Goal: Information Seeking & Learning: Learn about a topic

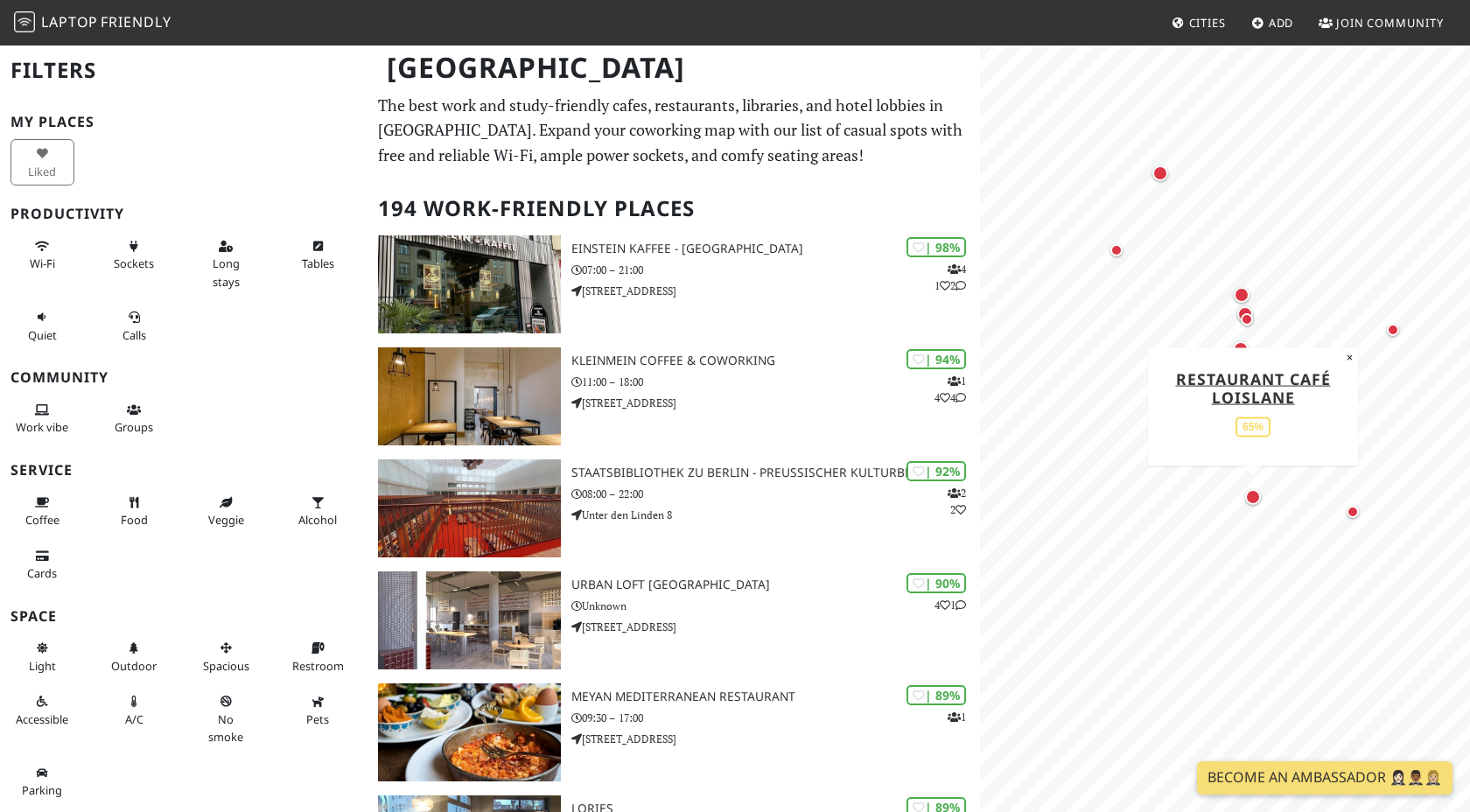
click at [1256, 500] on div "Map marker" at bounding box center [1253, 496] width 16 height 16
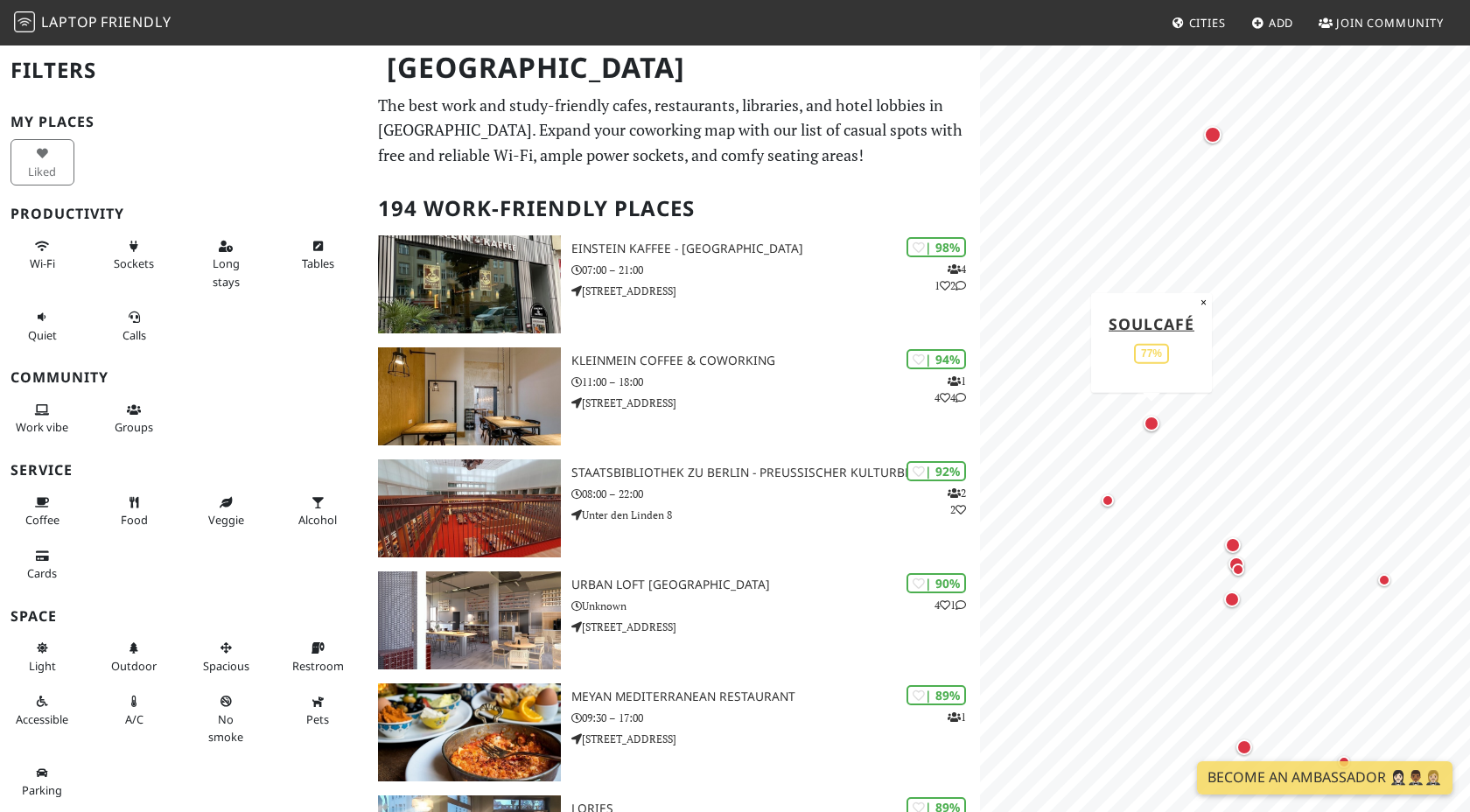
click at [1153, 419] on div "Map marker" at bounding box center [1151, 423] width 16 height 16
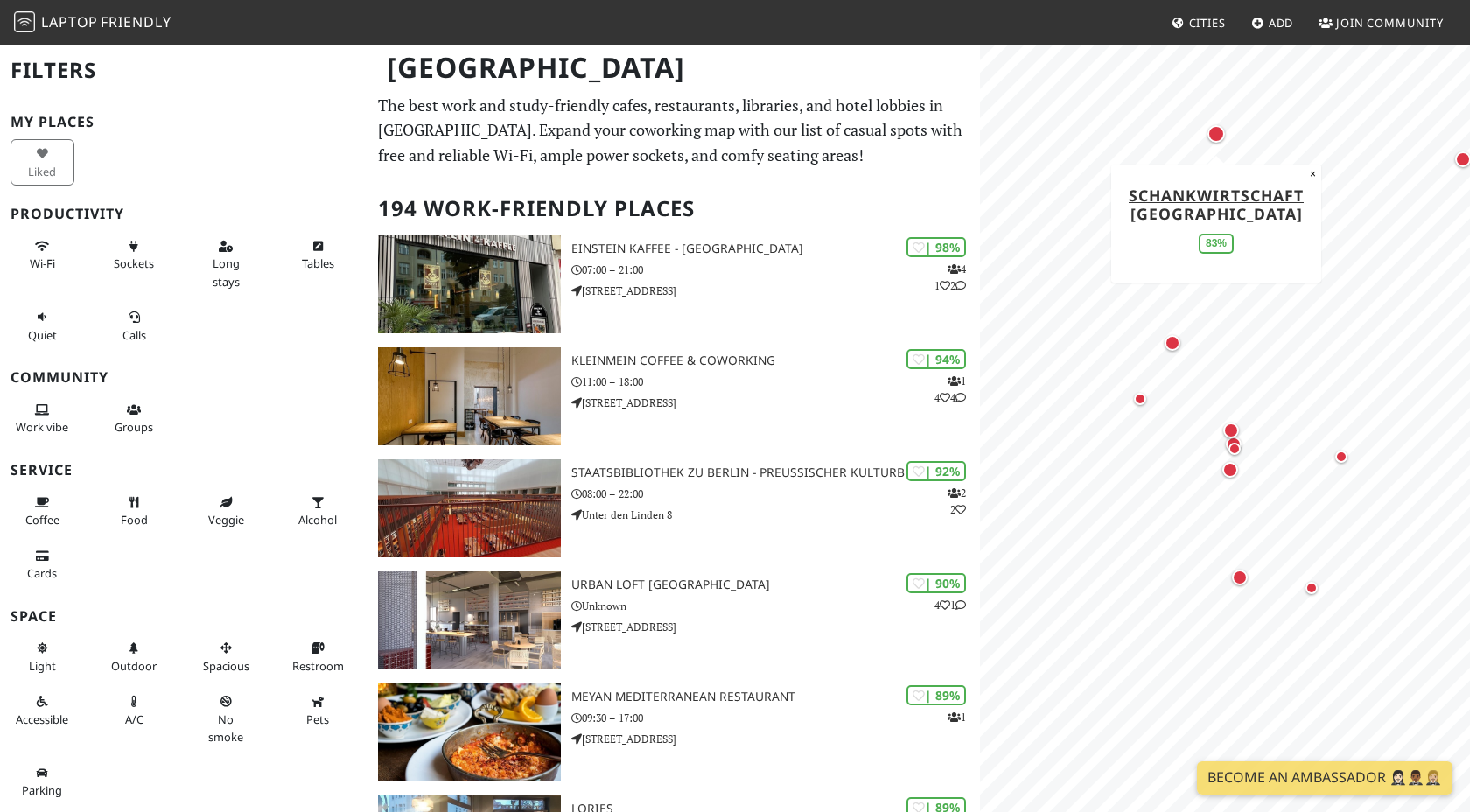
click at [1218, 138] on div "Map marker" at bounding box center [1216, 134] width 18 height 18
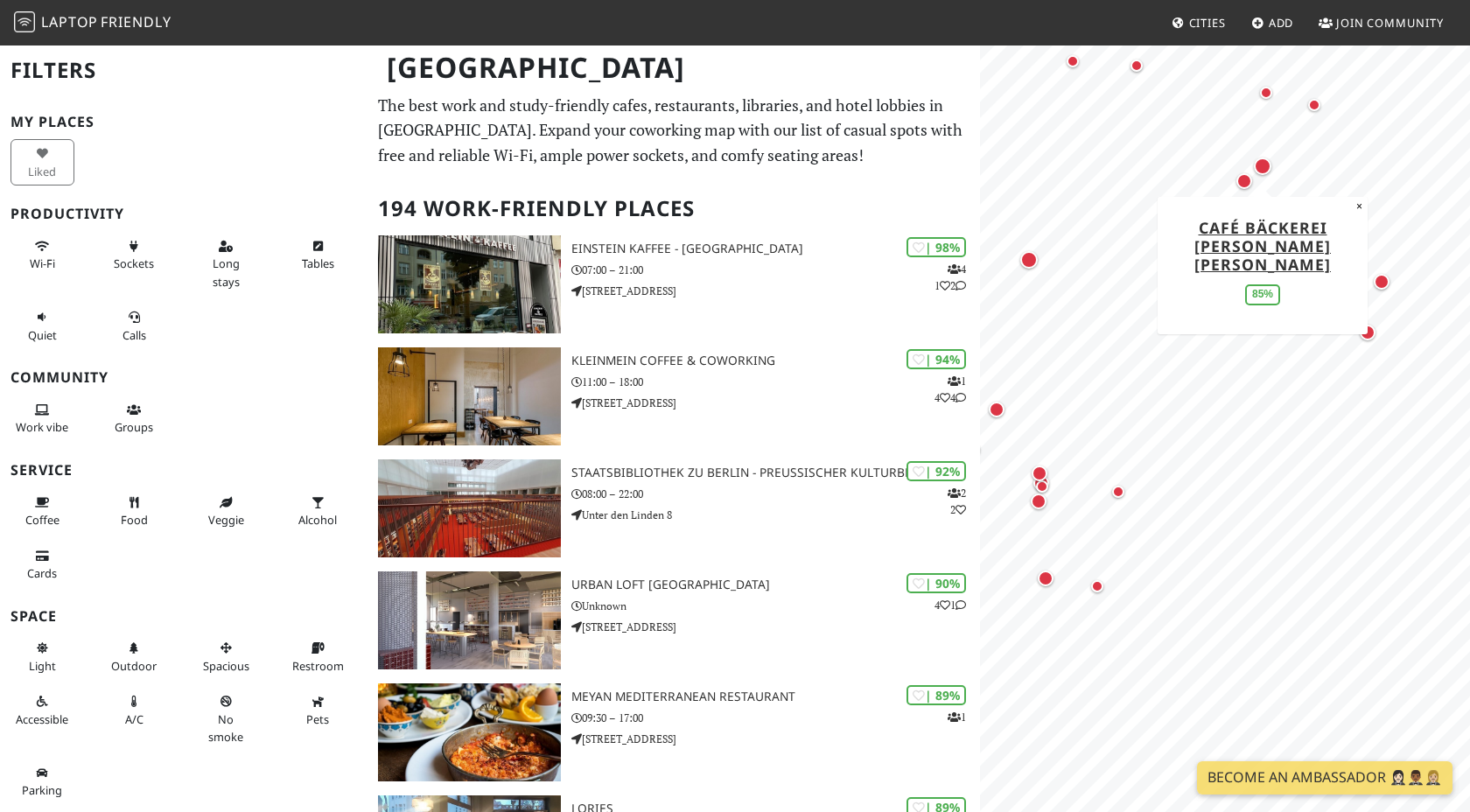
click at [1262, 168] on div "Map marker" at bounding box center [1263, 166] width 18 height 18
click at [1260, 269] on div "Map marker" at bounding box center [1259, 265] width 18 height 18
click at [125, 321] on button "Calls" at bounding box center [134, 326] width 64 height 46
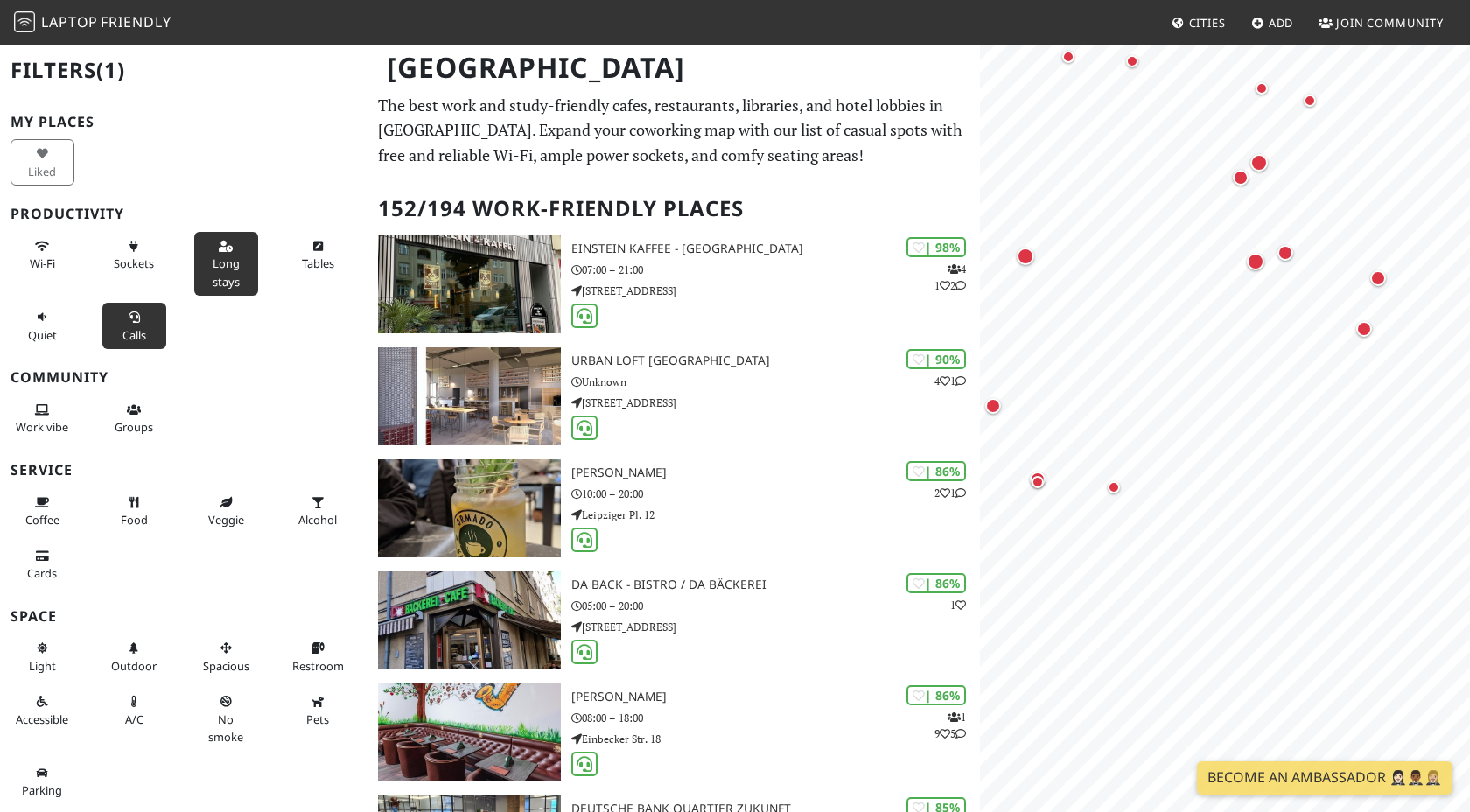
click at [219, 254] on button "Long stays" at bounding box center [226, 264] width 64 height 64
click at [129, 258] on span "Sockets" at bounding box center [133, 263] width 40 height 16
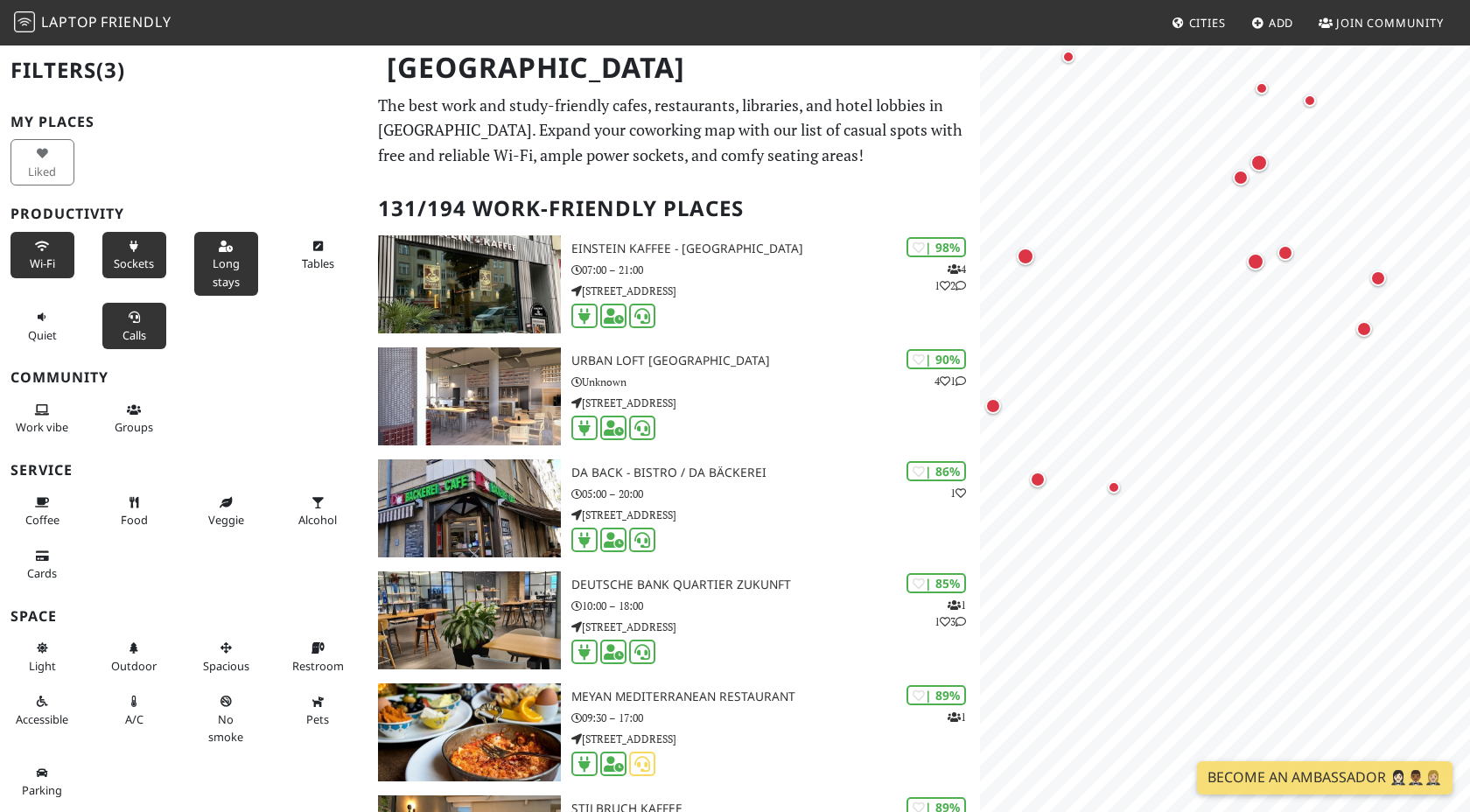
click at [27, 244] on button "Wi-Fi" at bounding box center [42, 255] width 64 height 46
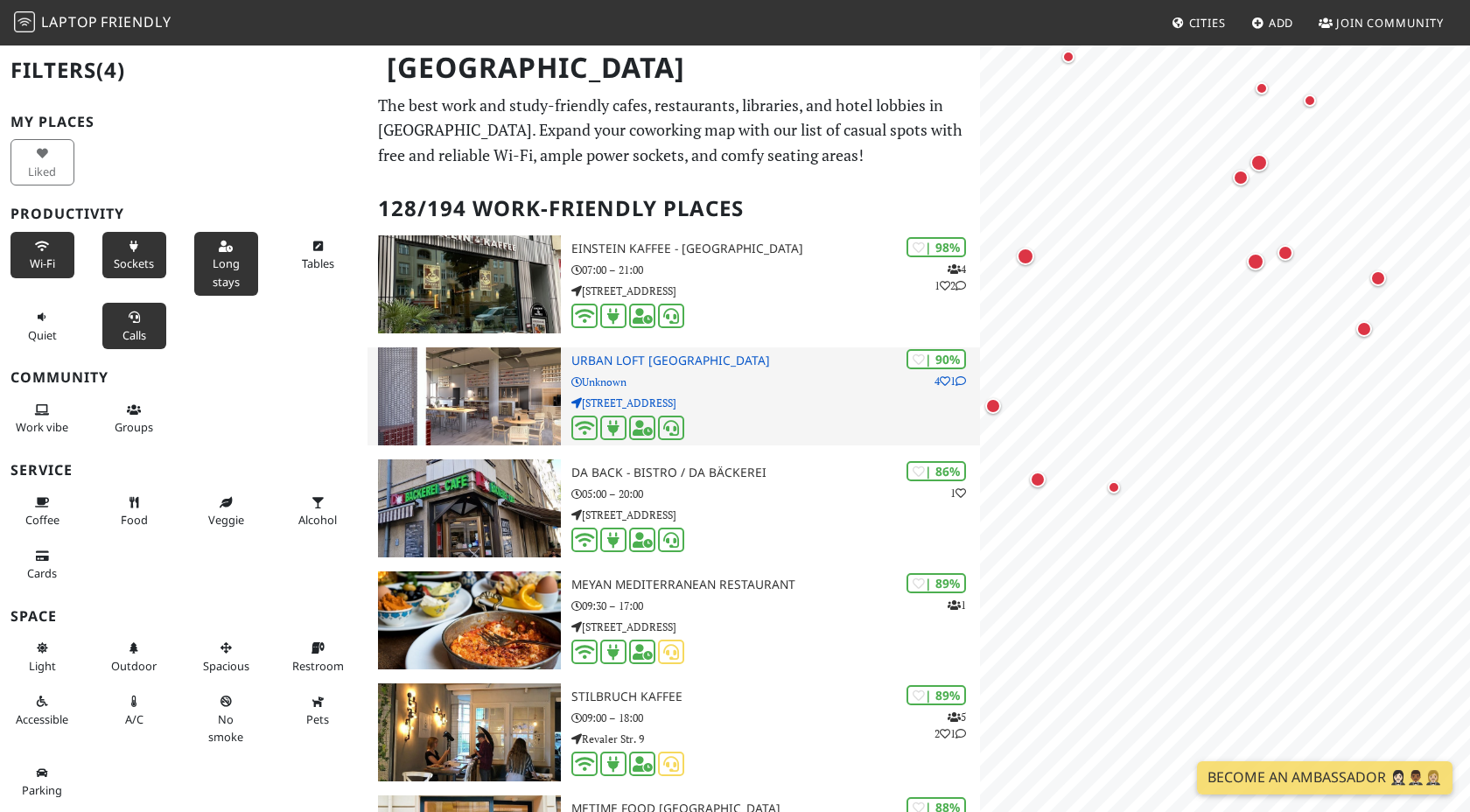
click at [785, 410] on p "Heidestraße 43" at bounding box center [776, 403] width 409 height 17
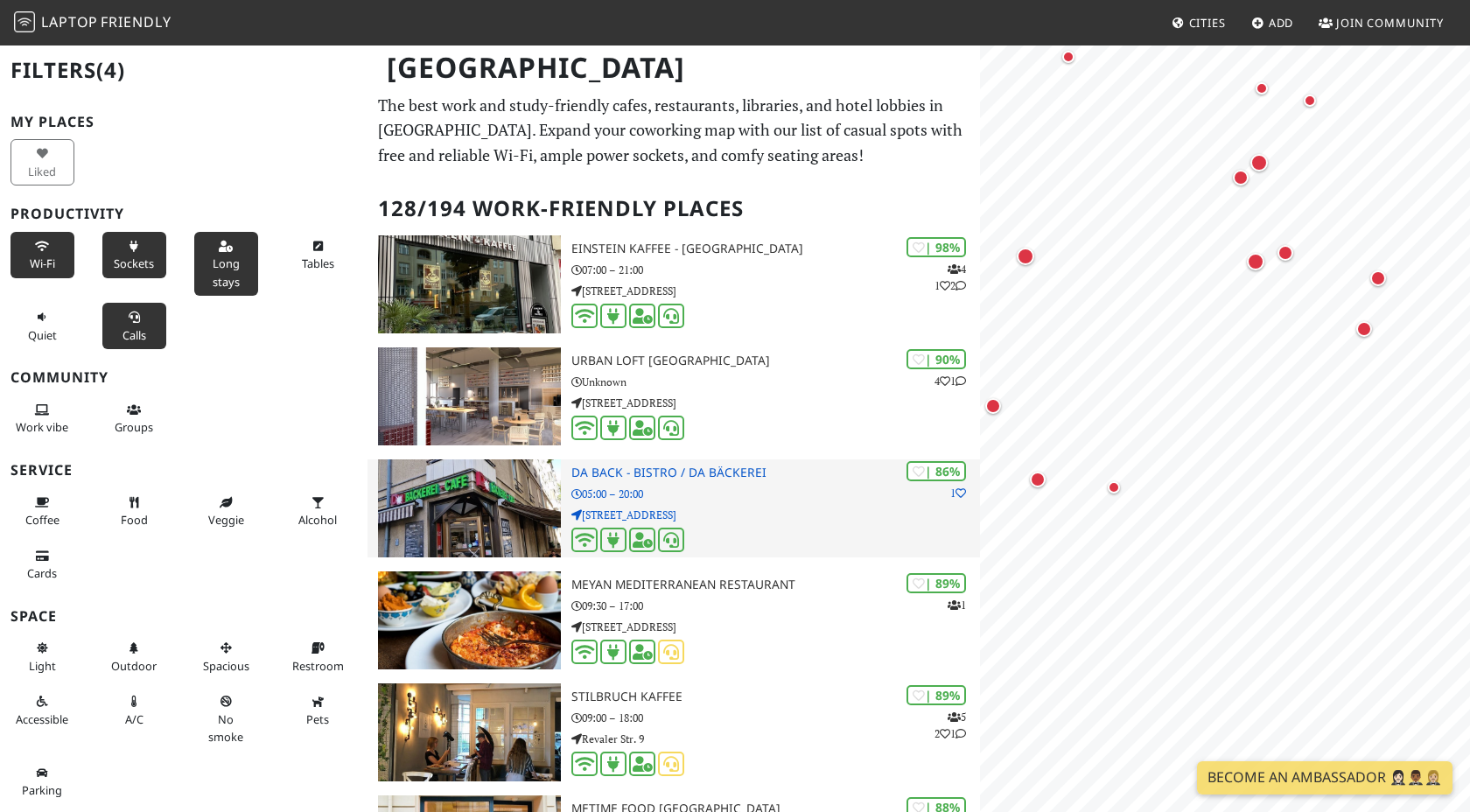
click at [764, 534] on div at bounding box center [776, 541] width 409 height 27
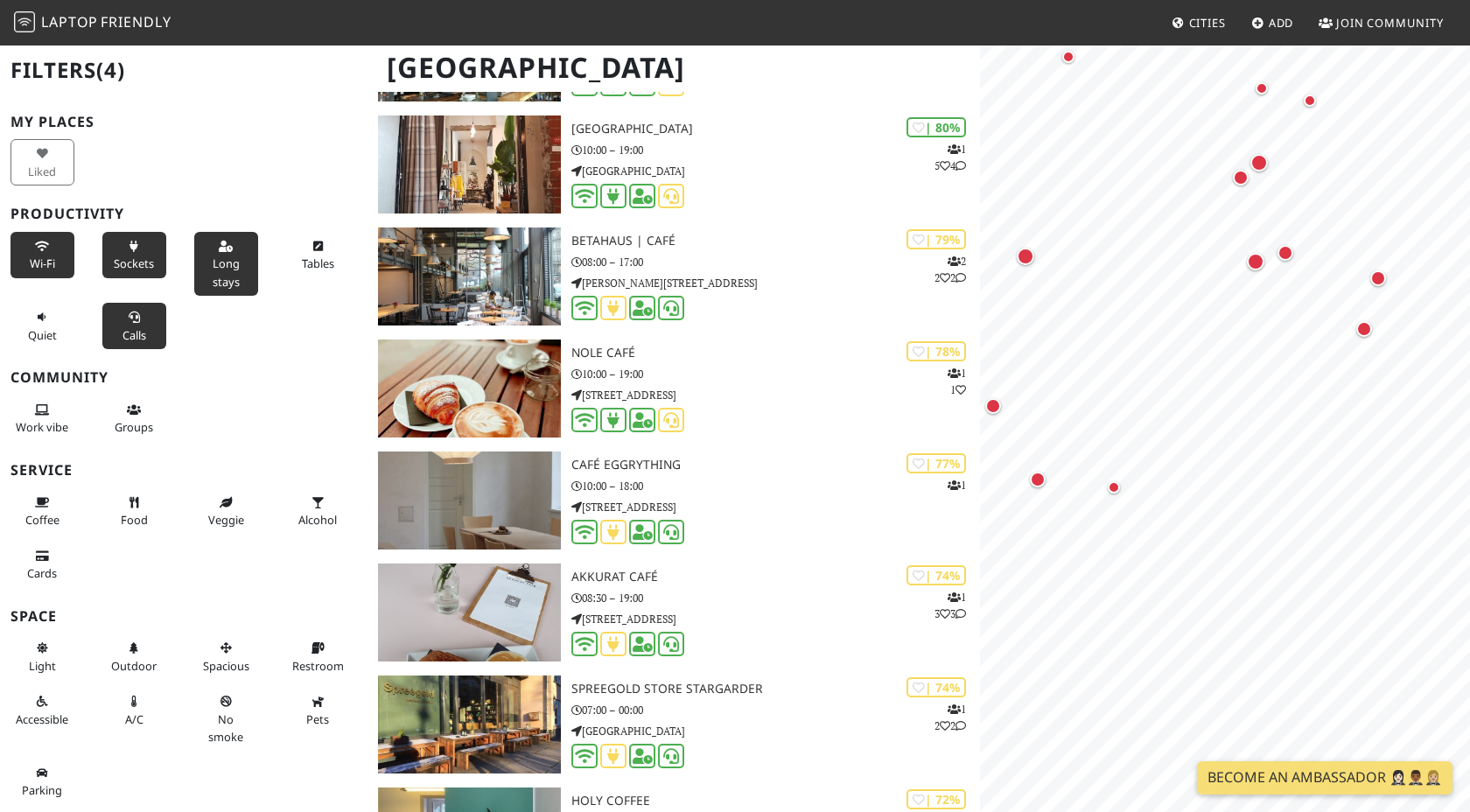
scroll to position [2105, 0]
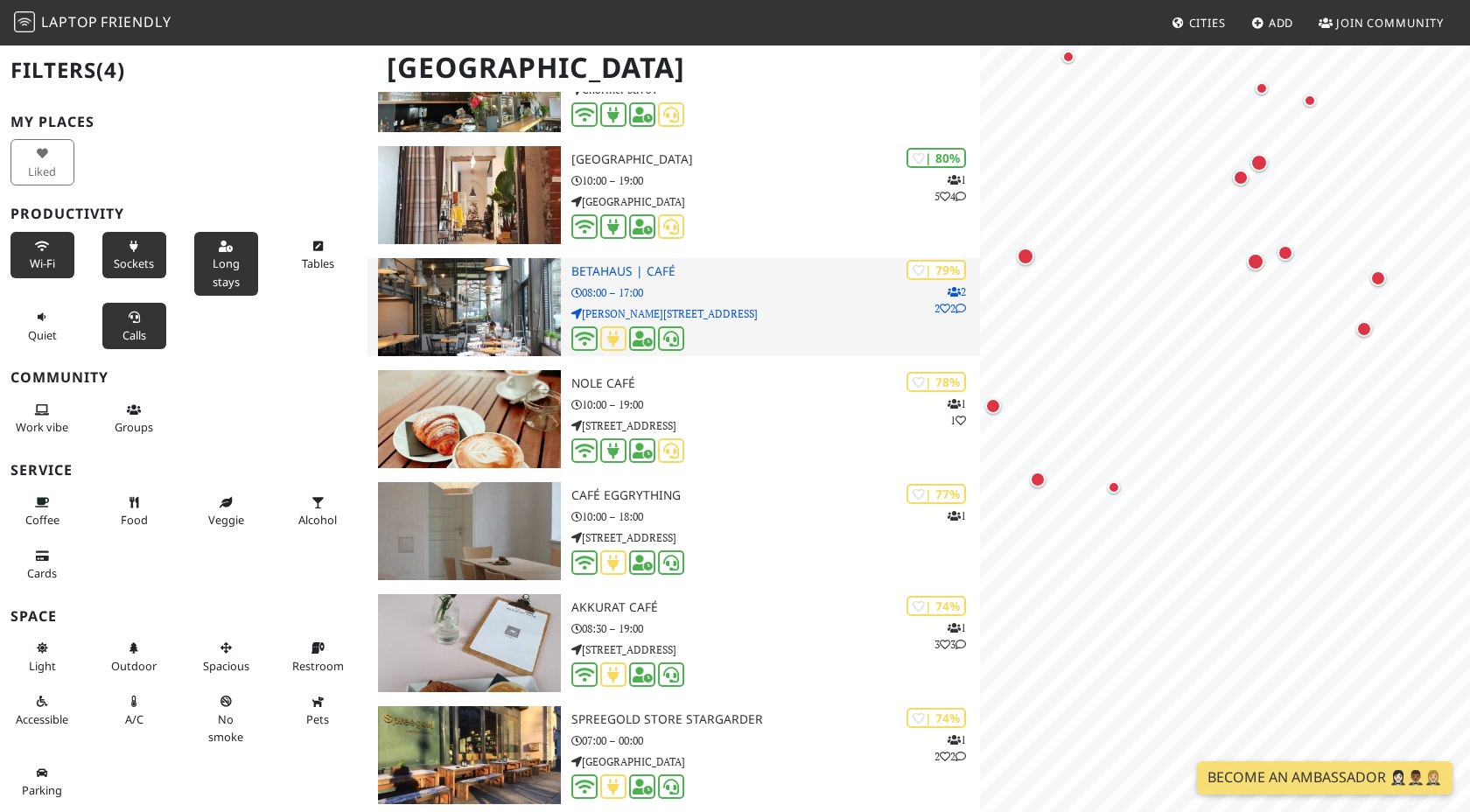
click at [734, 312] on p "Rudi-Dutschke-Straße 23" at bounding box center [776, 314] width 409 height 17
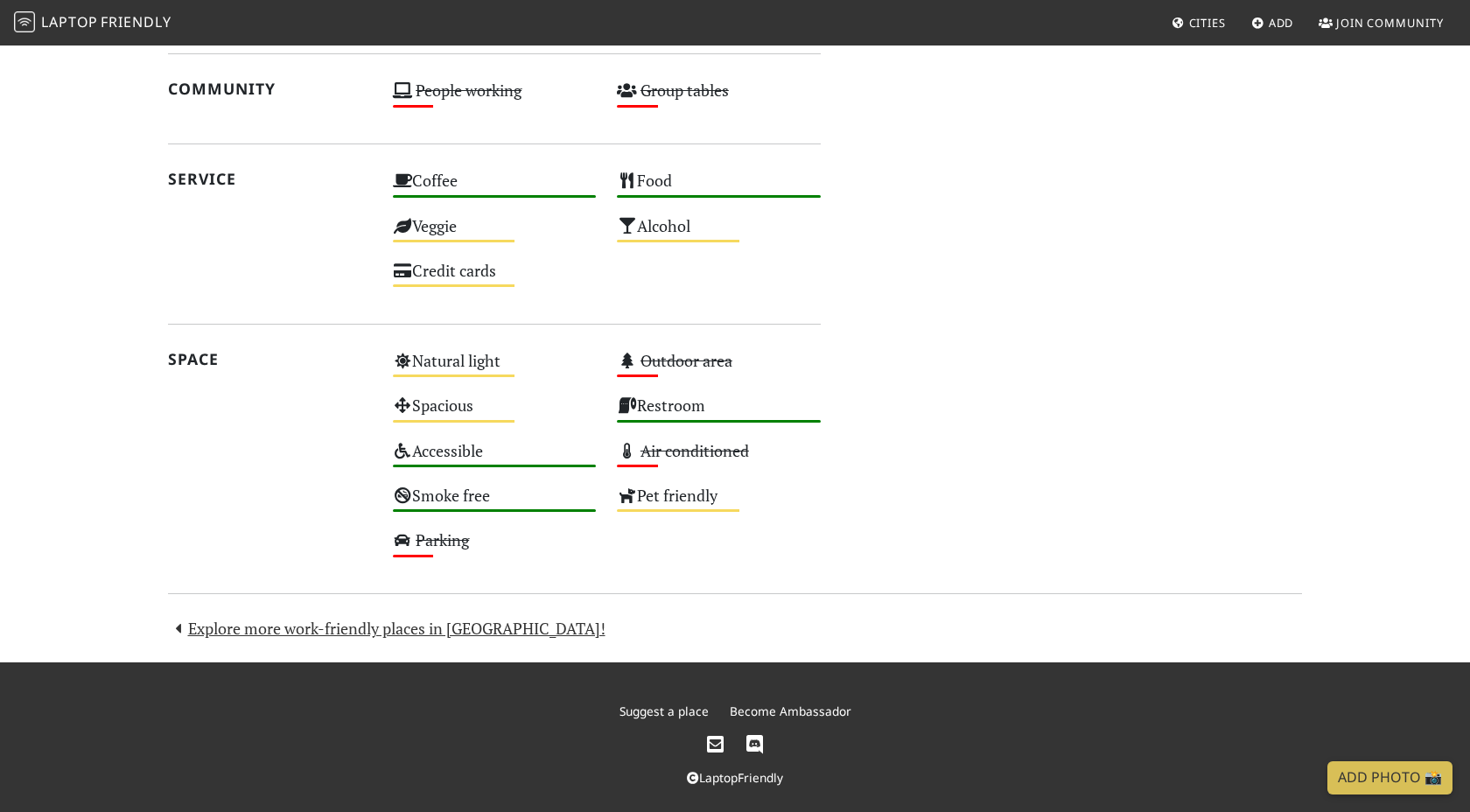
scroll to position [841, 0]
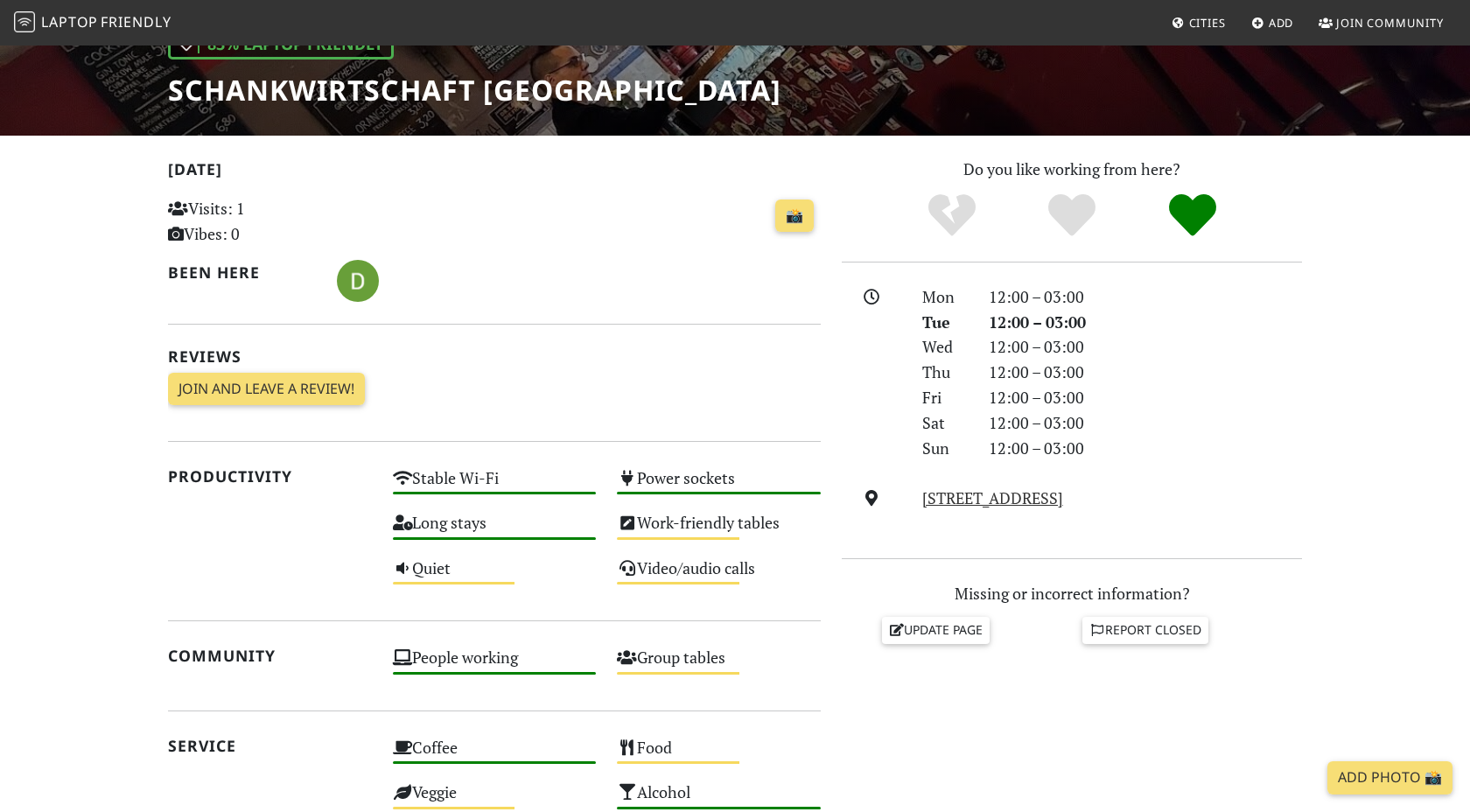
scroll to position [274, 0]
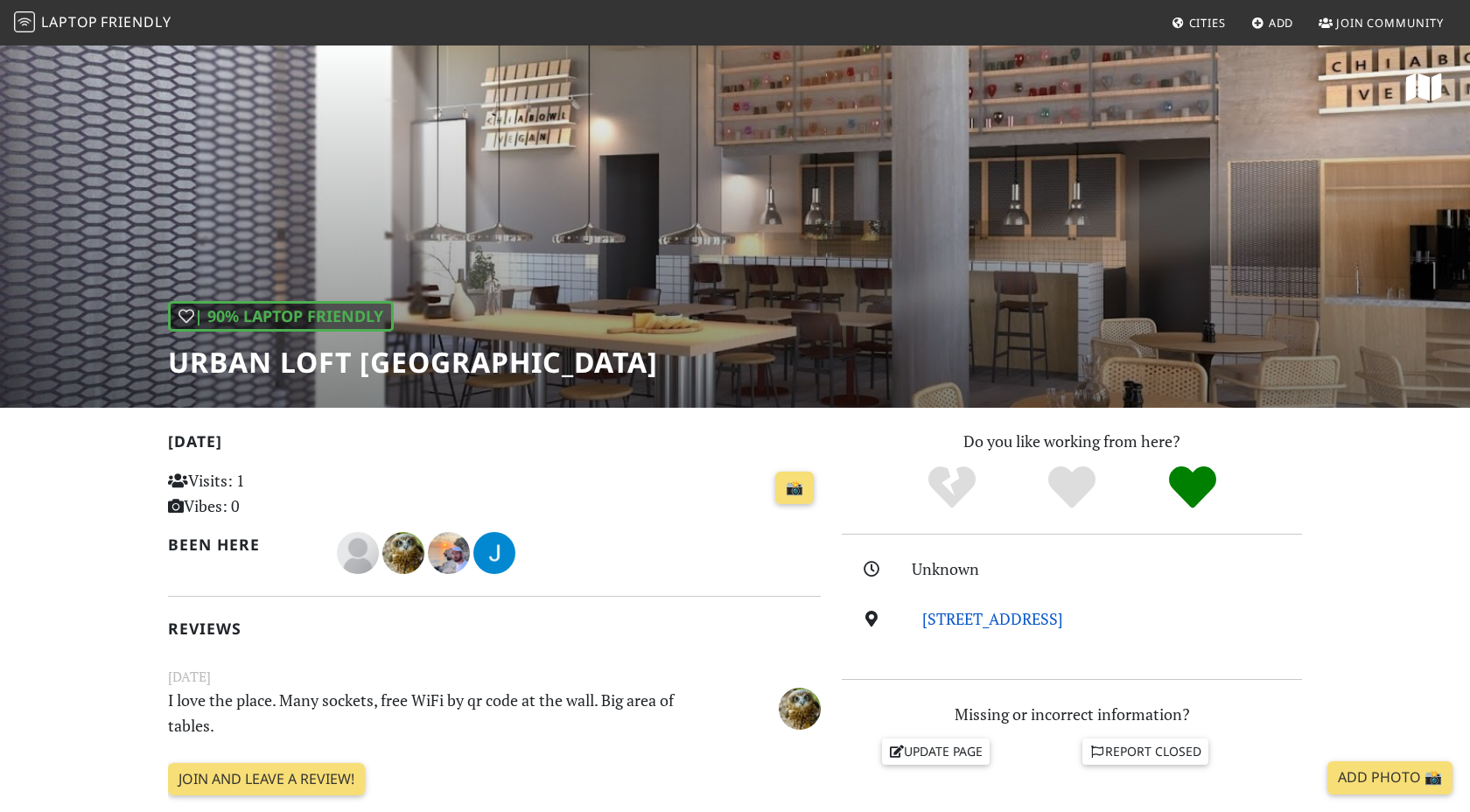
click at [1007, 612] on link "[STREET_ADDRESS]" at bounding box center [993, 619] width 141 height 21
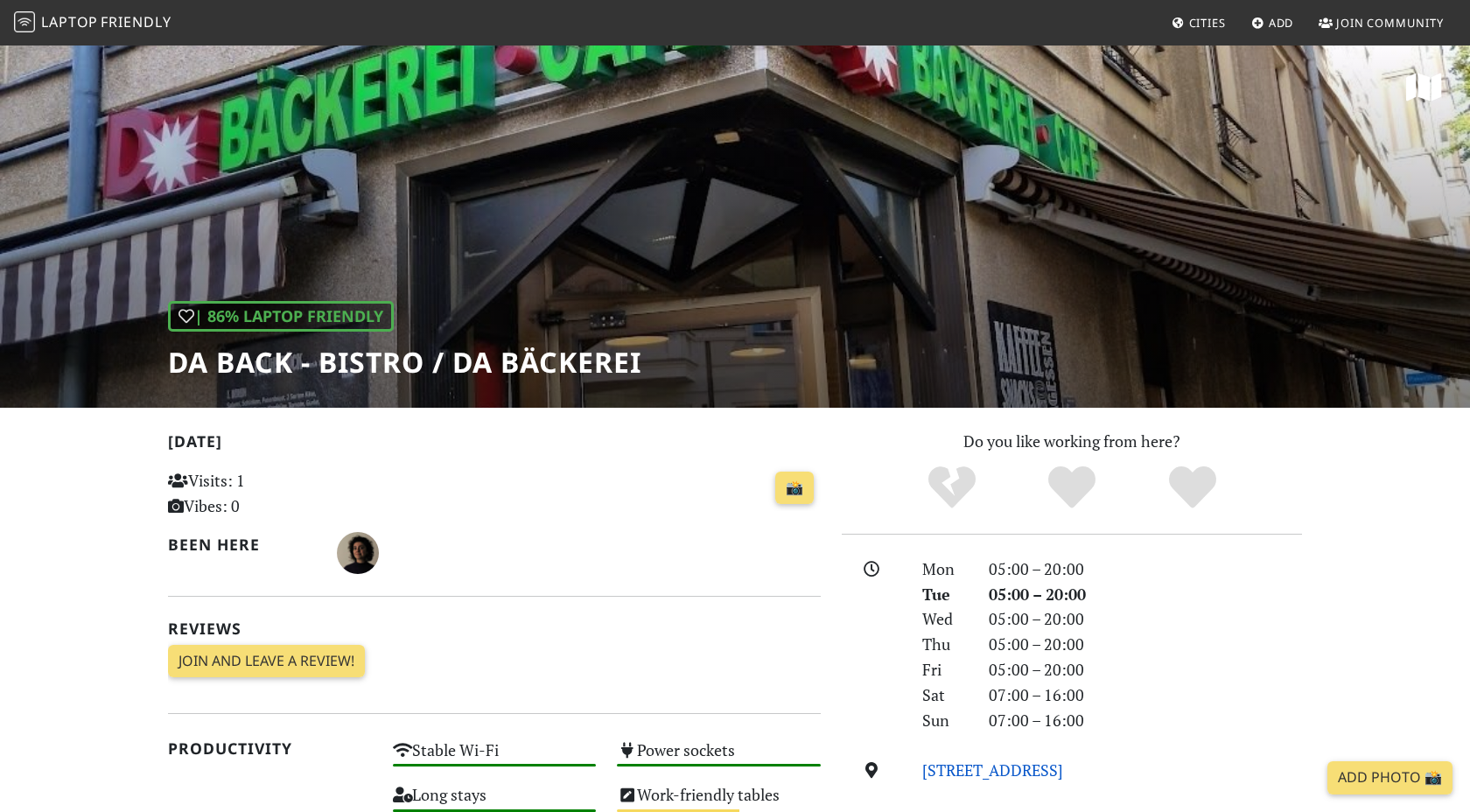
click at [1006, 774] on link "Wallstraße 66, 10179, Berlin" at bounding box center [993, 769] width 141 height 21
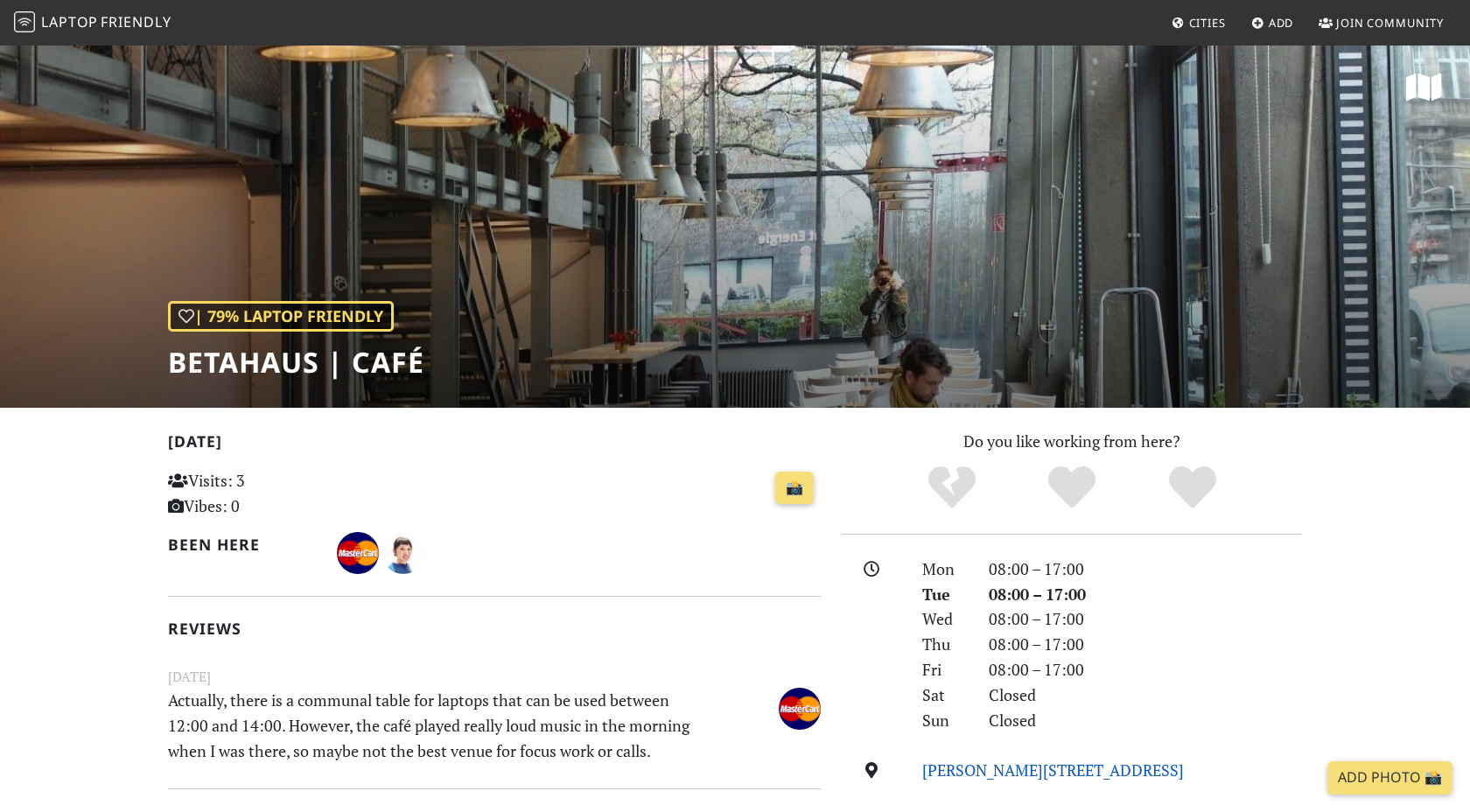
click at [1104, 770] on link "[PERSON_NAME][STREET_ADDRESS]" at bounding box center [1054, 769] width 262 height 21
